Goal: Transaction & Acquisition: Download file/media

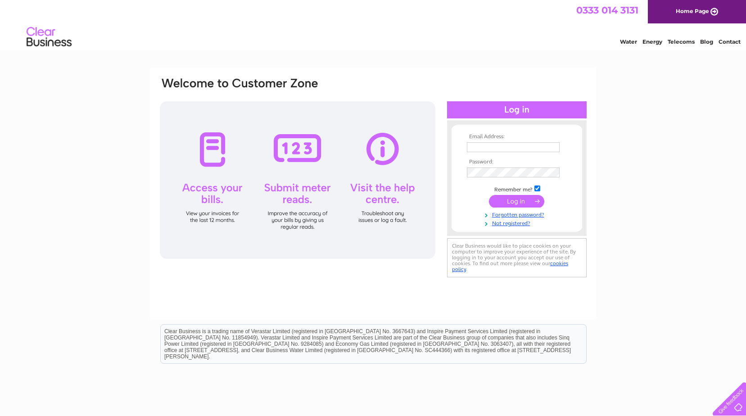
type input "accounts@filofile.co.uk"
click at [515, 201] on input "submit" at bounding box center [516, 201] width 55 height 13
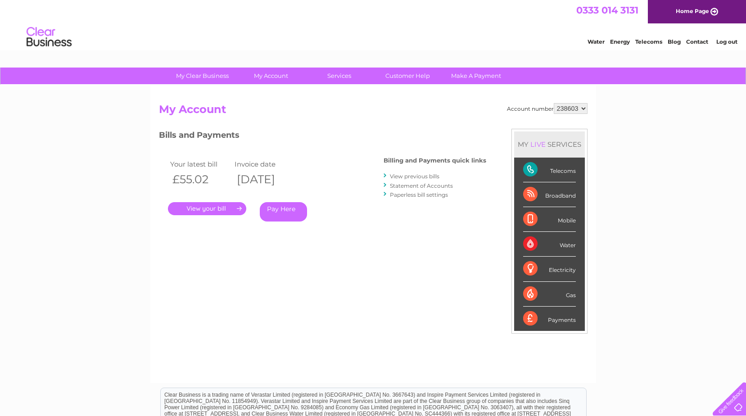
click at [420, 175] on link "View previous bills" at bounding box center [415, 176] width 50 height 7
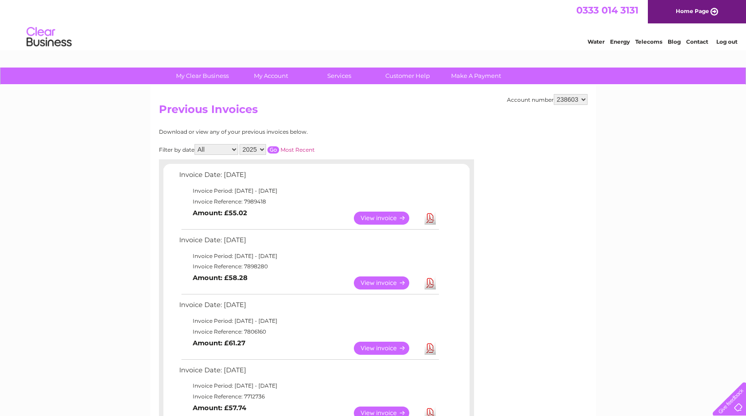
click at [430, 349] on link "Download" at bounding box center [430, 348] width 11 height 13
click at [431, 282] on link "Download" at bounding box center [430, 283] width 11 height 13
click at [435, 218] on link "Download" at bounding box center [430, 218] width 11 height 13
click at [585, 97] on select "238603 238605" at bounding box center [571, 99] width 34 height 11
select select "238605"
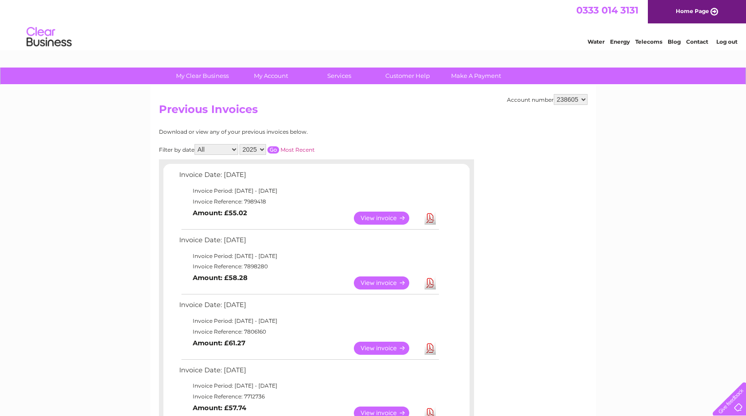
click at [554, 94] on select "238603 238605" at bounding box center [571, 99] width 34 height 11
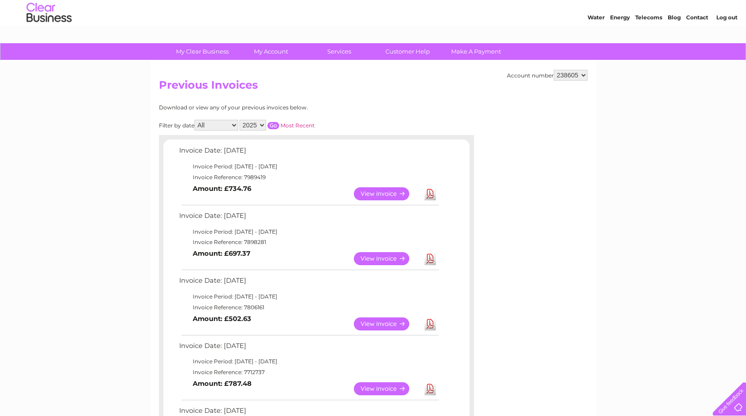
scroll to position [45, 0]
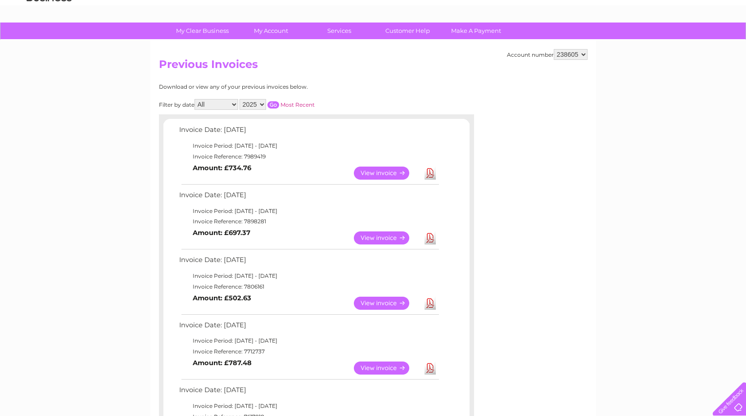
click at [431, 303] on link "Download" at bounding box center [430, 303] width 11 height 13
click at [431, 237] on link "Download" at bounding box center [430, 237] width 11 height 13
click at [427, 237] on link "Download" at bounding box center [430, 237] width 11 height 13
click at [433, 175] on link "Download" at bounding box center [430, 173] width 11 height 13
